Goal: Check status: Check status

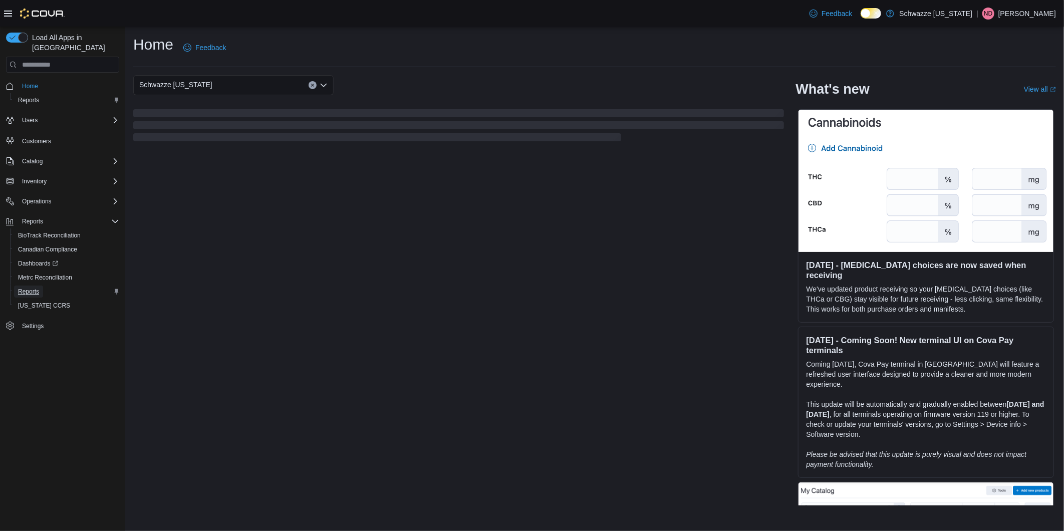
click at [29, 287] on span "Reports" at bounding box center [28, 291] width 21 height 8
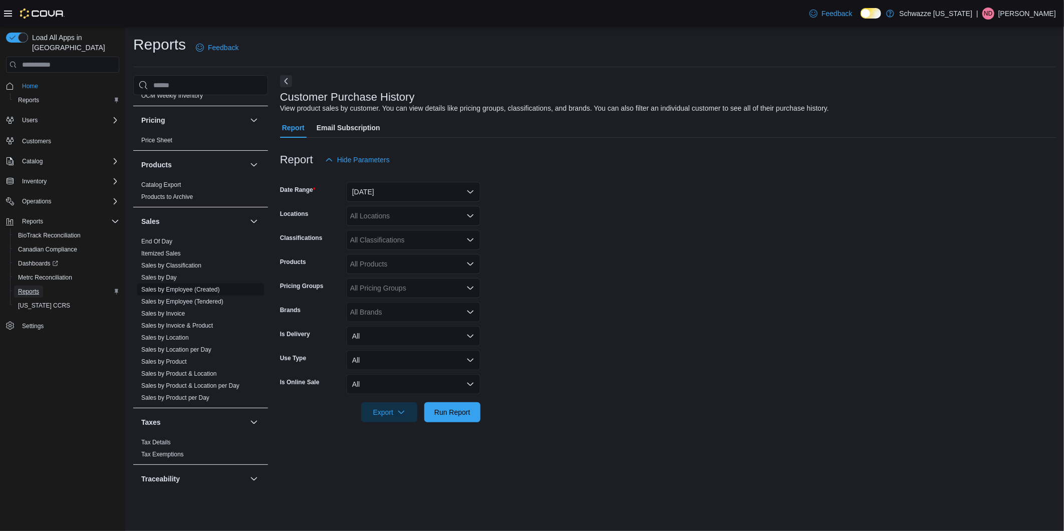
scroll to position [612, 0]
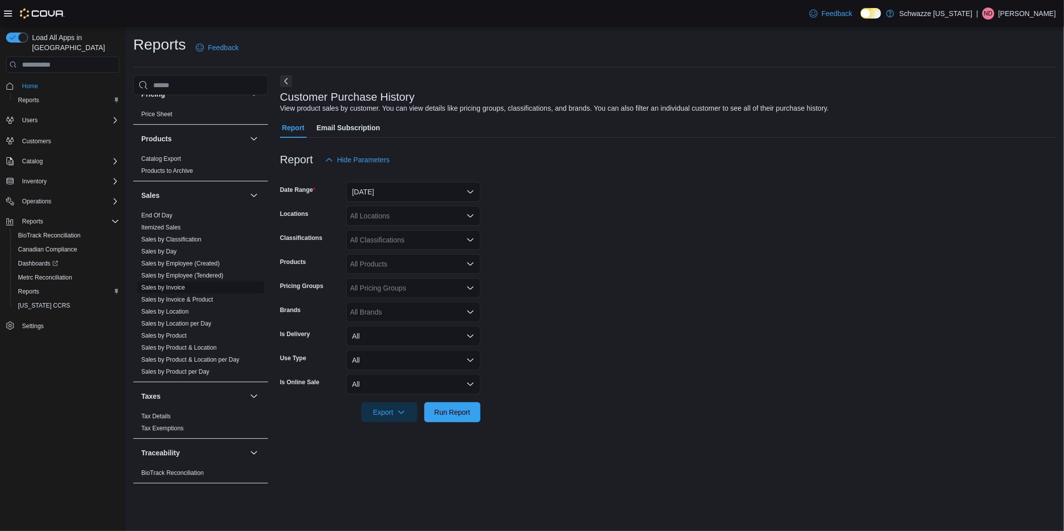
click at [163, 287] on link "Sales by Invoice" at bounding box center [163, 287] width 44 height 7
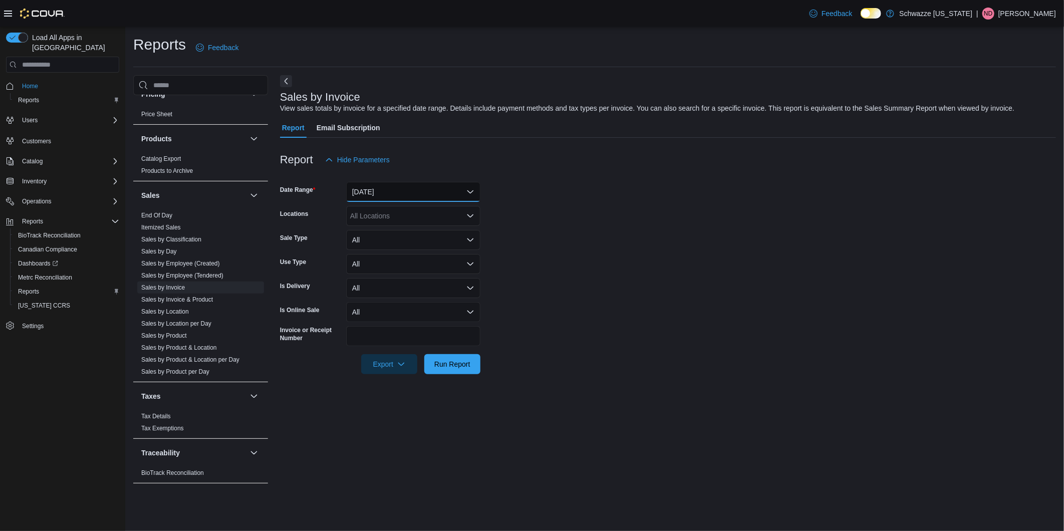
click at [416, 194] on button "Yesterday" at bounding box center [413, 192] width 134 height 20
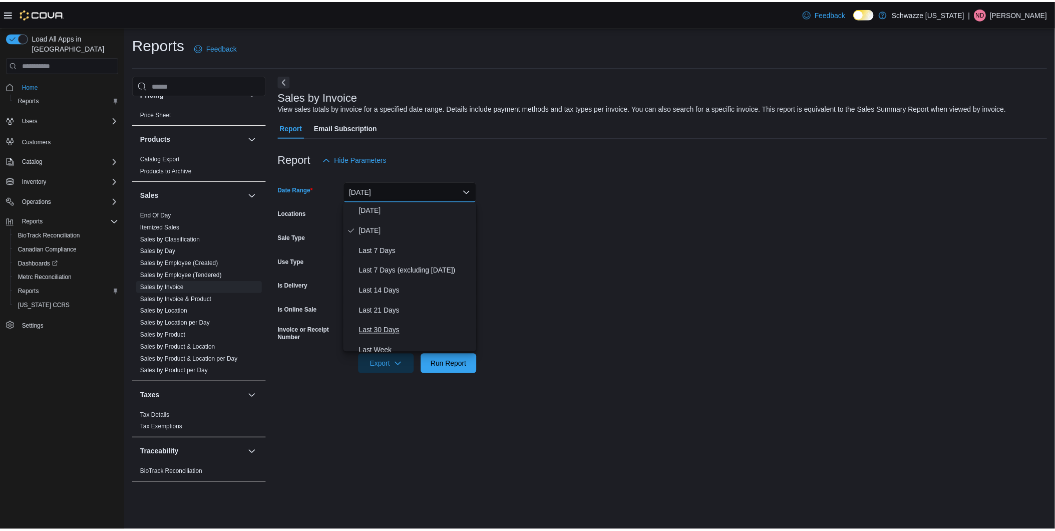
scroll to position [56, 0]
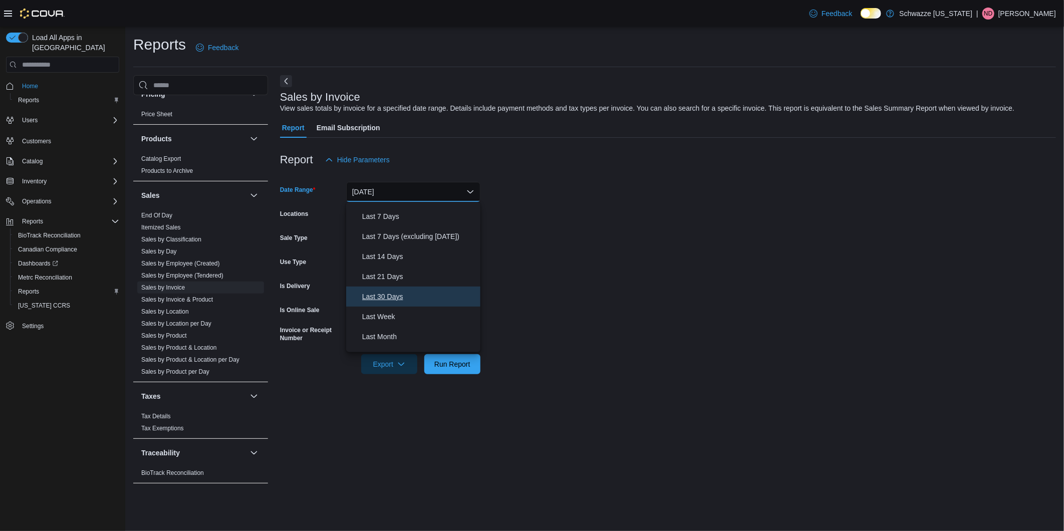
click at [405, 299] on span "Last 30 Days" at bounding box center [419, 297] width 114 height 12
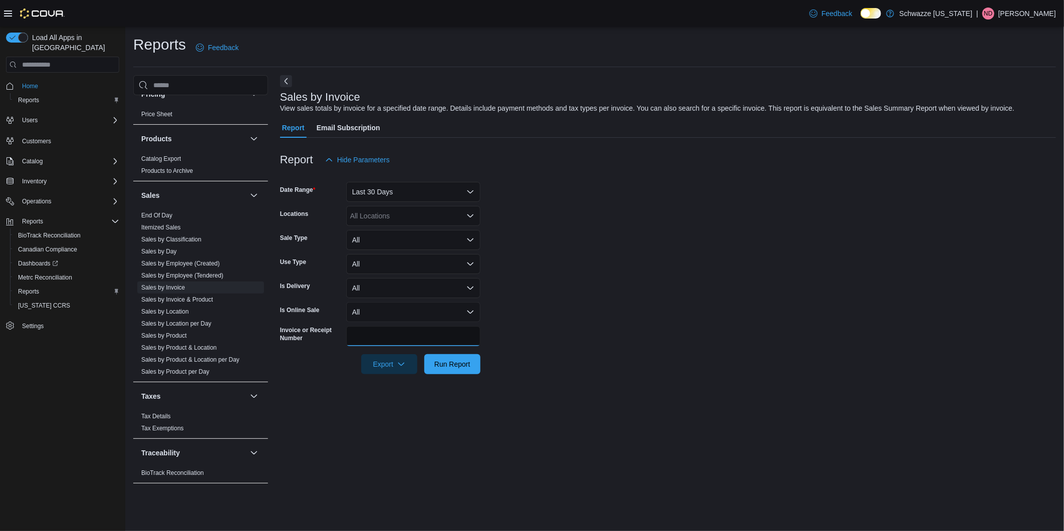
click at [393, 331] on input "Invoice or Receipt Number" at bounding box center [413, 336] width 134 height 20
paste input "**********"
type input "**********"
click at [442, 362] on span "Run Report" at bounding box center [452, 364] width 36 height 10
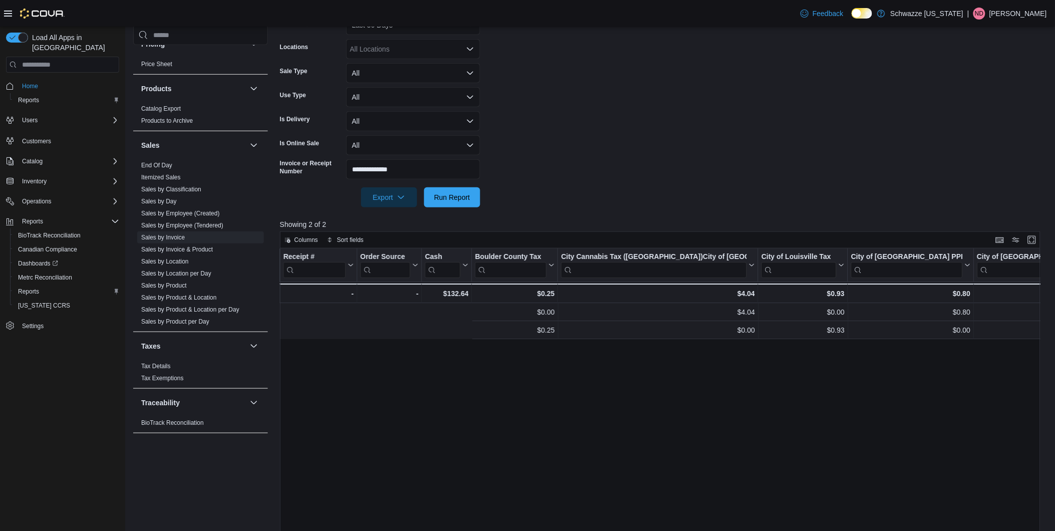
scroll to position [0, 2617]
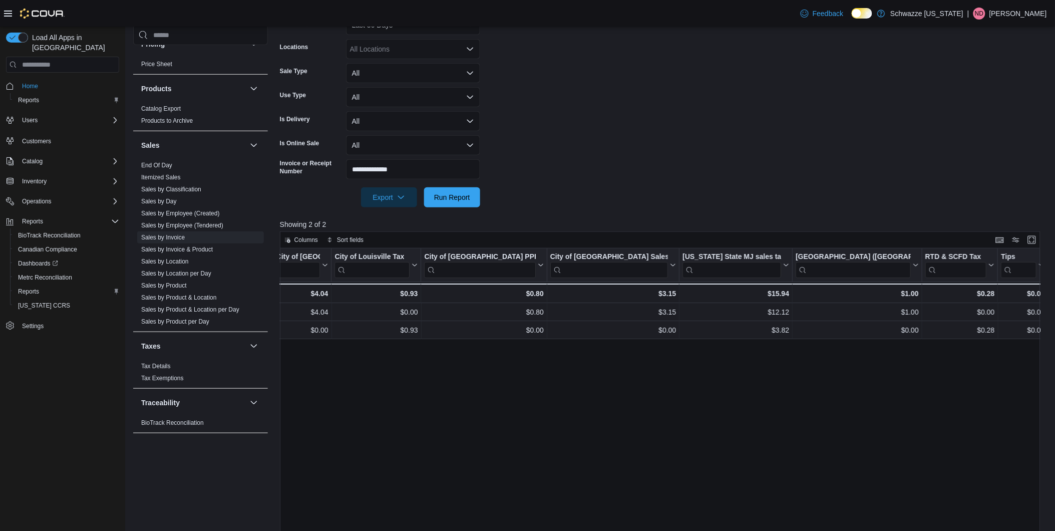
drag, startPoint x: 833, startPoint y: 406, endPoint x: 1045, endPoint y: 444, distance: 215.3
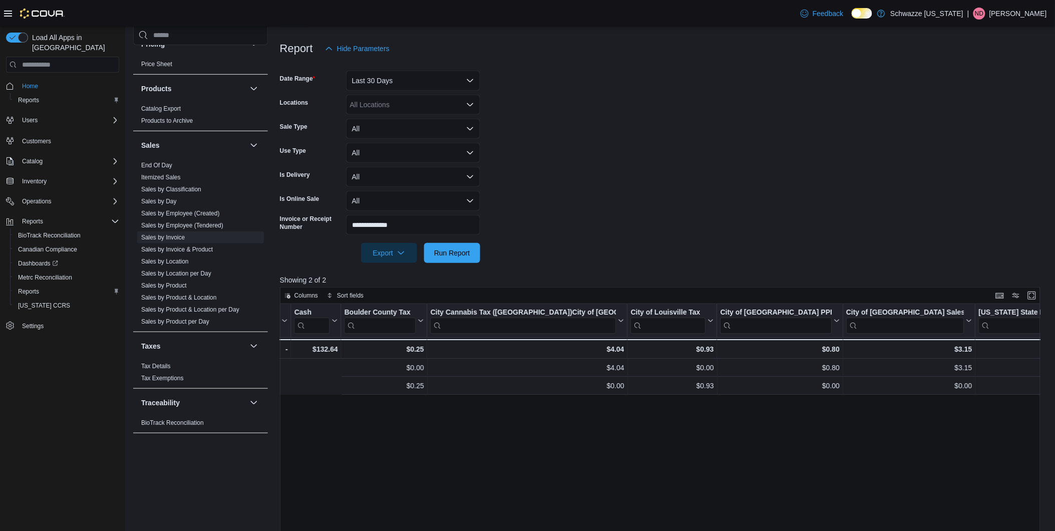
drag, startPoint x: 633, startPoint y: 418, endPoint x: 563, endPoint y: 417, distance: 69.6
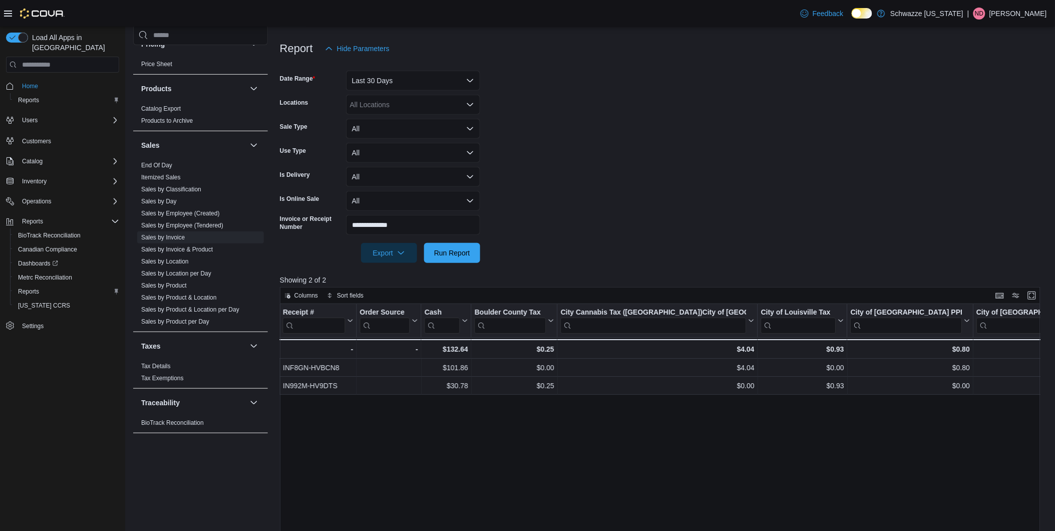
scroll to position [0, 1941]
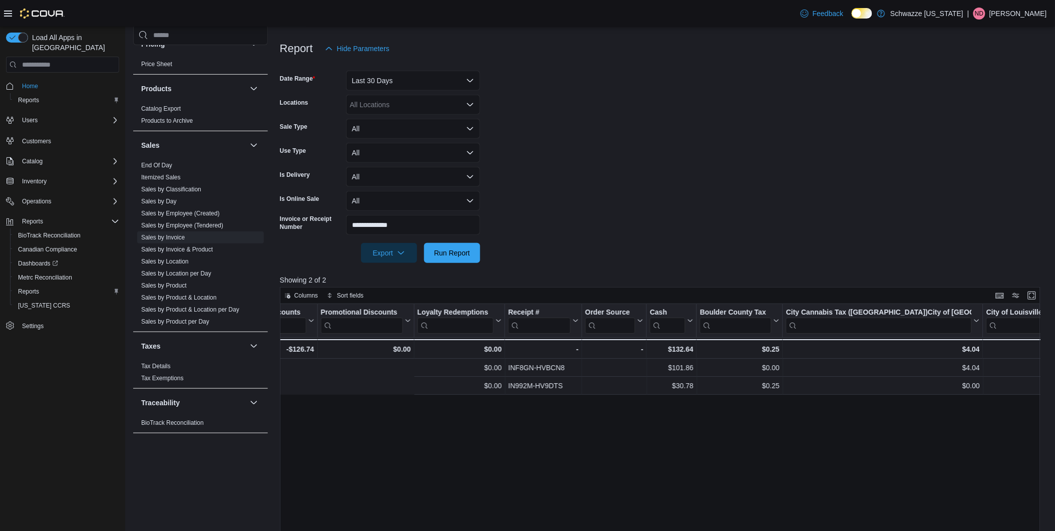
drag, startPoint x: 653, startPoint y: 427, endPoint x: 581, endPoint y: 436, distance: 72.7
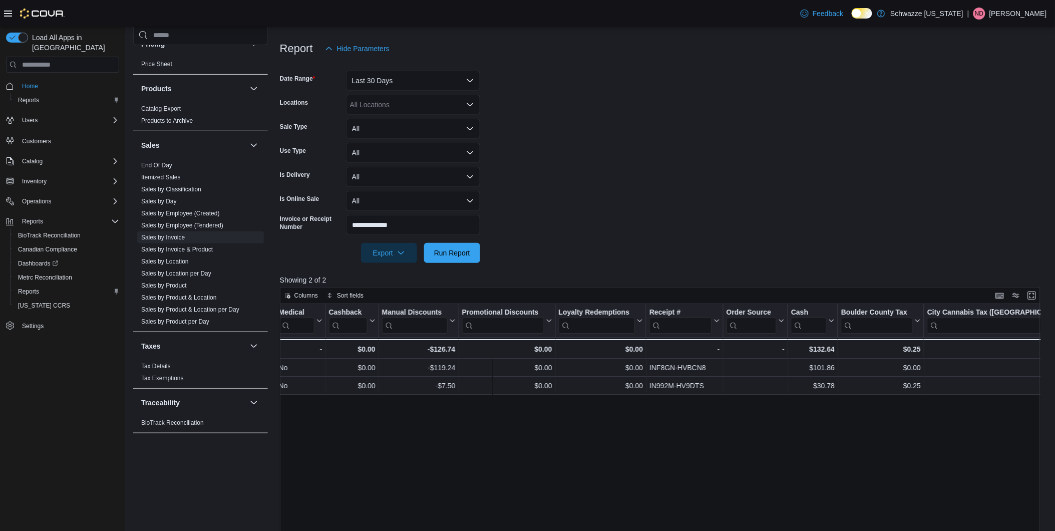
drag, startPoint x: 780, startPoint y: 468, endPoint x: 759, endPoint y: 473, distance: 22.2
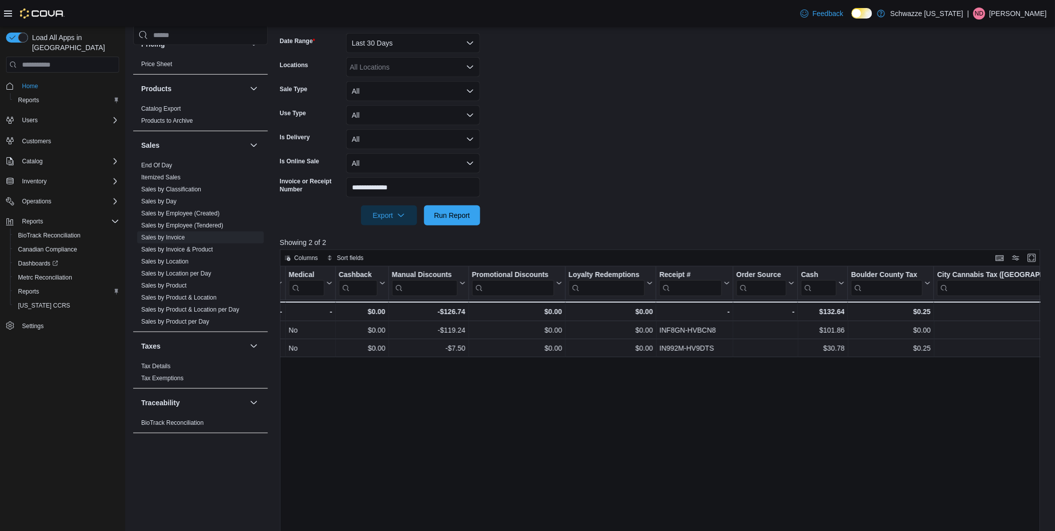
scroll to position [167, 0]
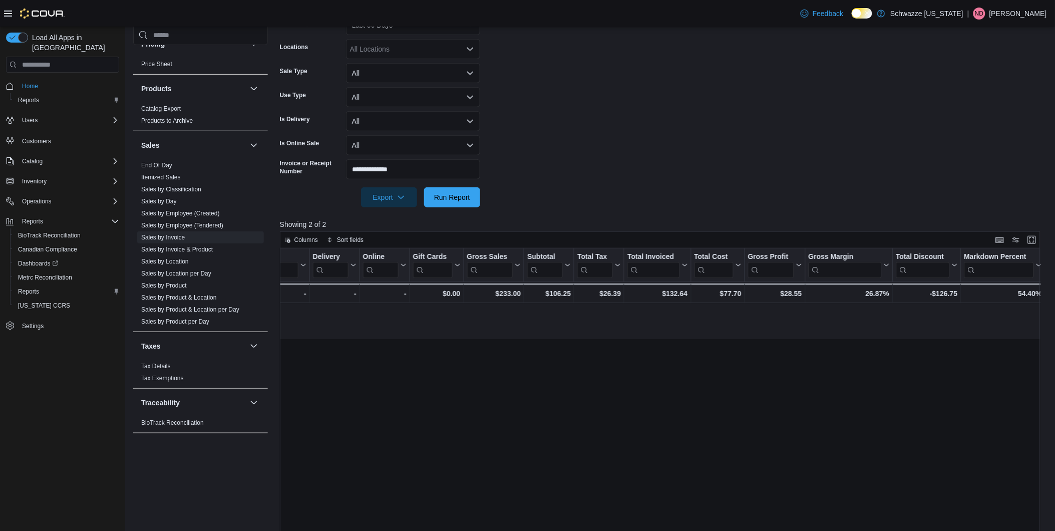
drag, startPoint x: 876, startPoint y: 457, endPoint x: 685, endPoint y: 446, distance: 191.1
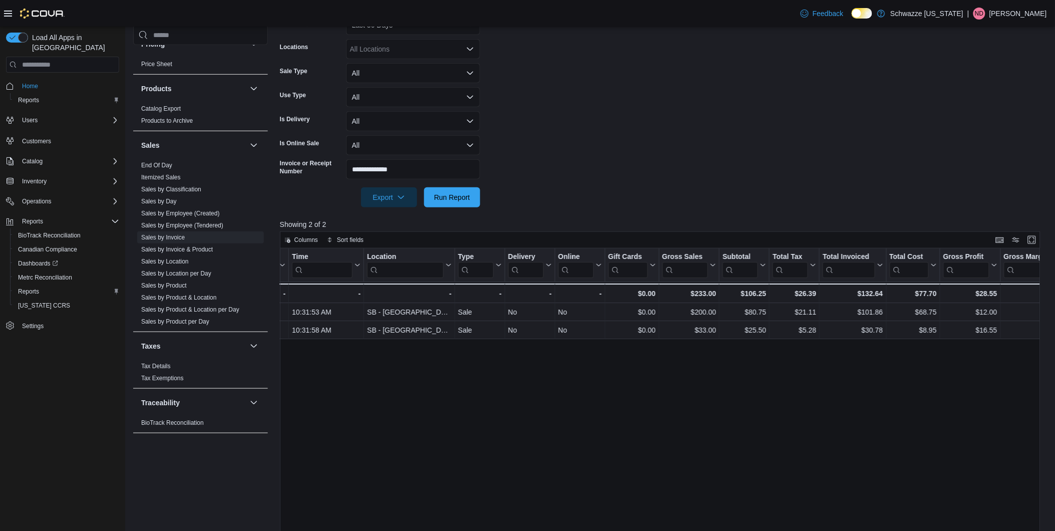
drag, startPoint x: 685, startPoint y: 446, endPoint x: 750, endPoint y: 452, distance: 65.4
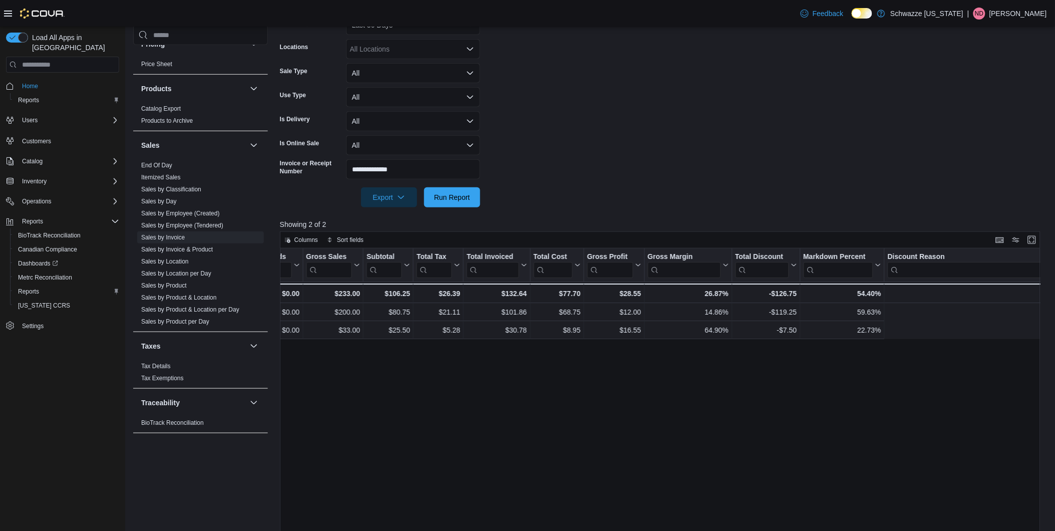
drag, startPoint x: 768, startPoint y: 455, endPoint x: 854, endPoint y: 472, distance: 88.3
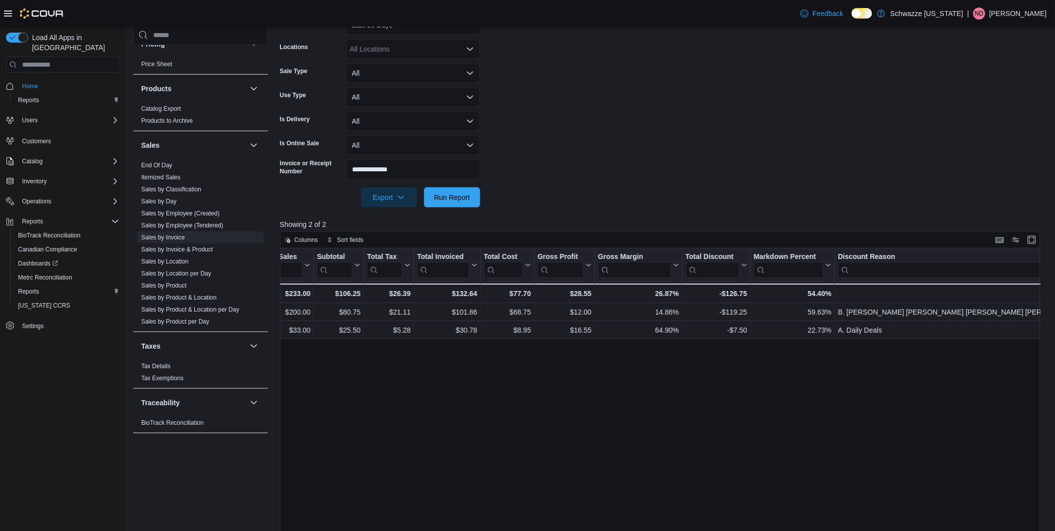
scroll to position [0, 0]
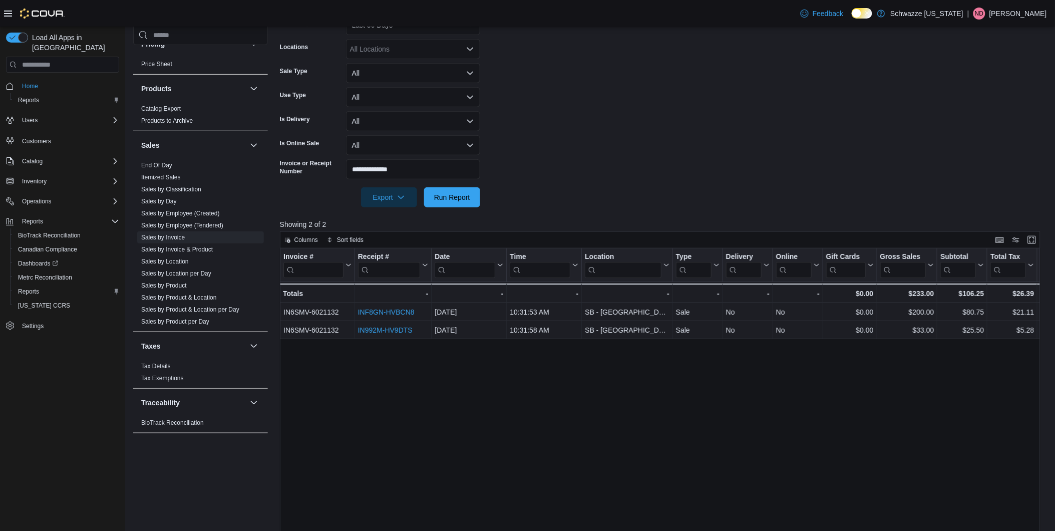
drag, startPoint x: 913, startPoint y: 448, endPoint x: 90, endPoint y: 439, distance: 822.5
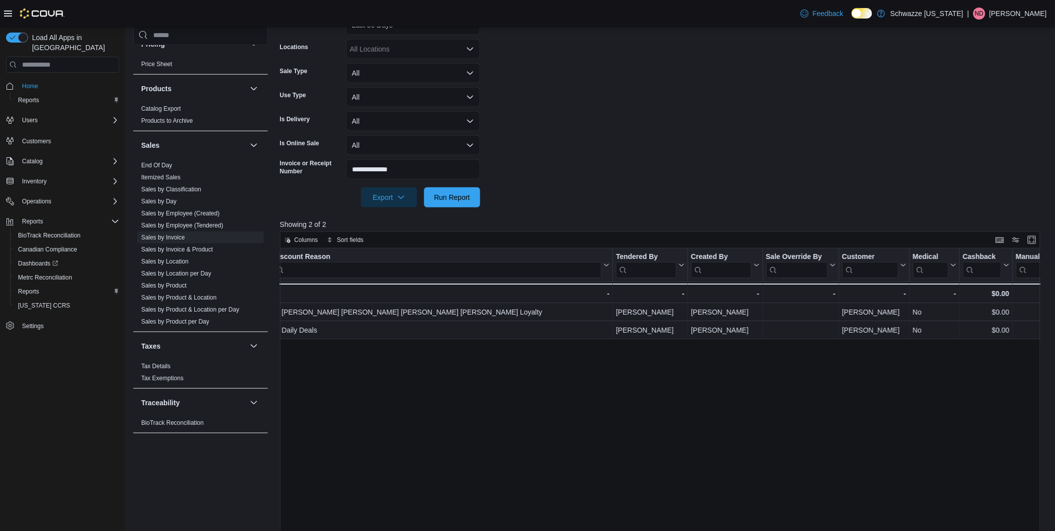
drag, startPoint x: 585, startPoint y: 417, endPoint x: 752, endPoint y: 424, distance: 167.0
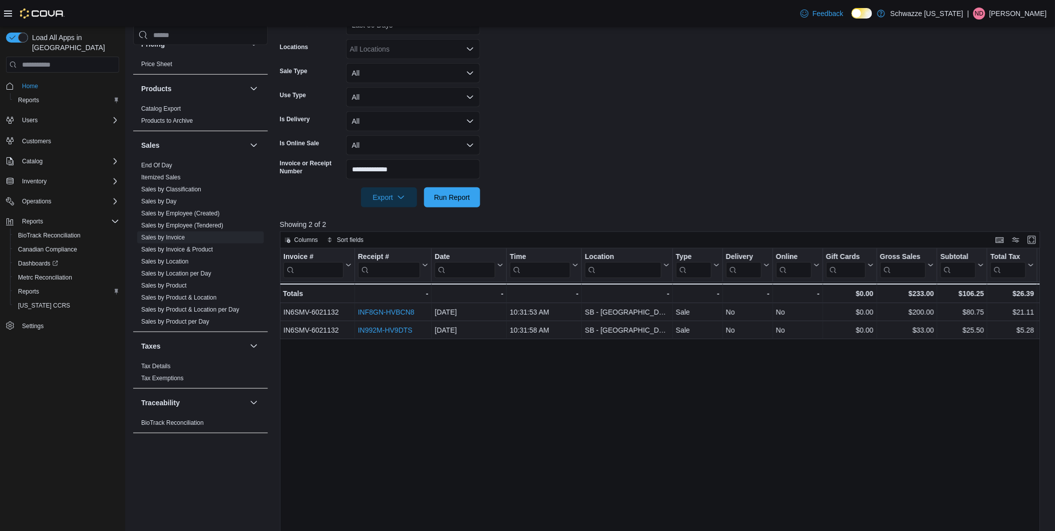
drag, startPoint x: 752, startPoint y: 424, endPoint x: 306, endPoint y: 445, distance: 446.2
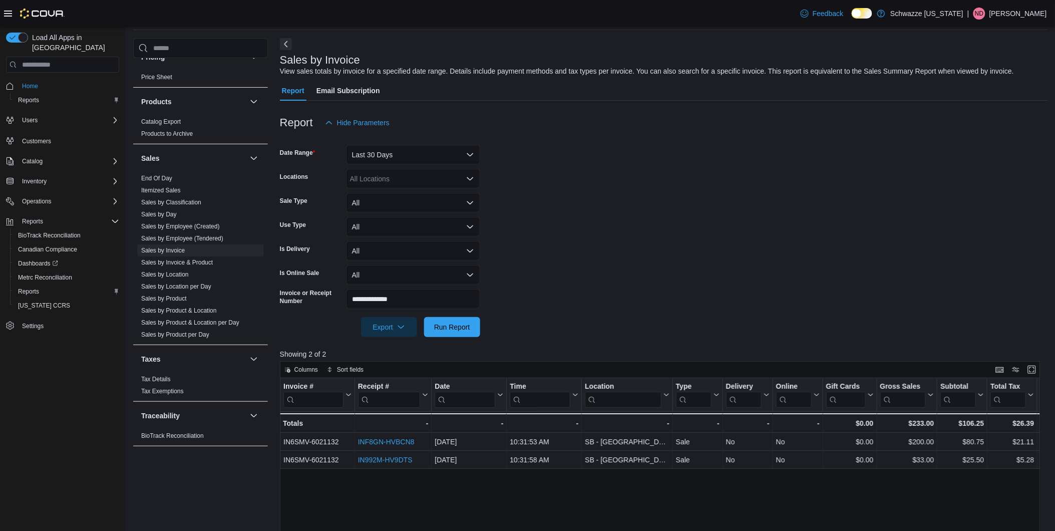
scroll to position [56, 0]
